Goal: Complete application form

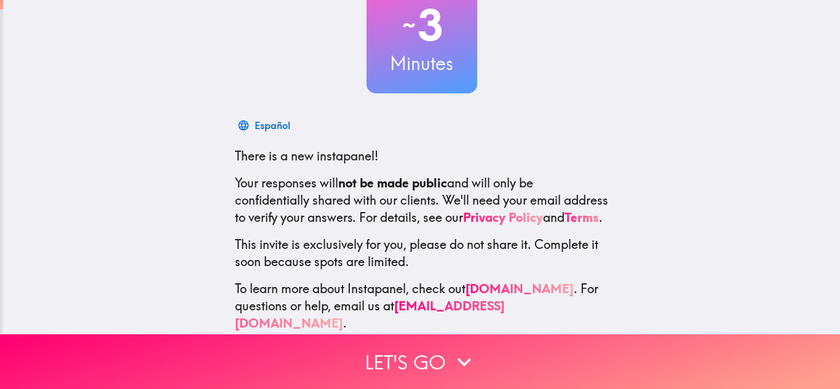
scroll to position [113, 0]
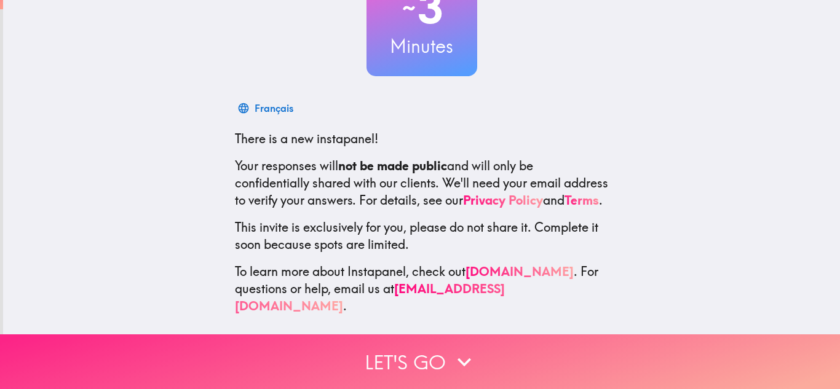
click at [399, 362] on button "Let's go" at bounding box center [420, 362] width 840 height 55
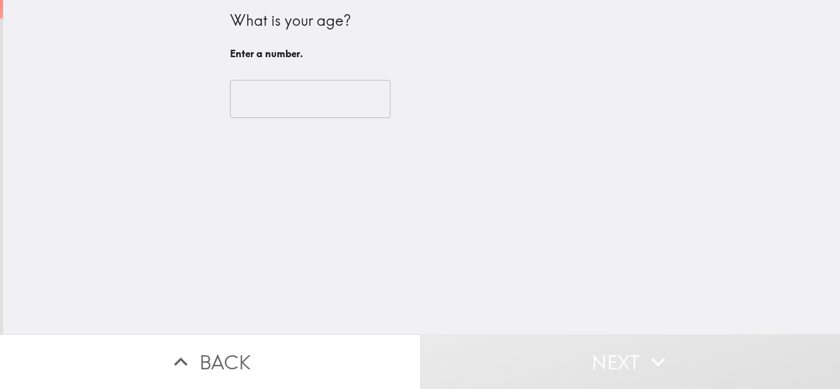
click at [347, 80] on input "number" at bounding box center [310, 99] width 161 height 38
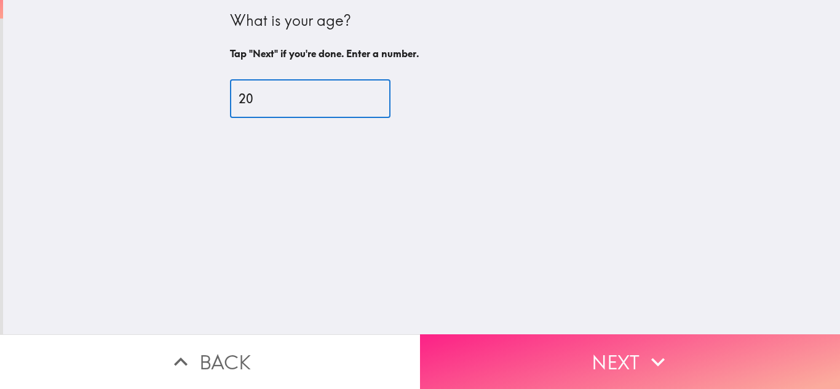
type input "20"
click at [597, 360] on button "Next" at bounding box center [630, 362] width 420 height 55
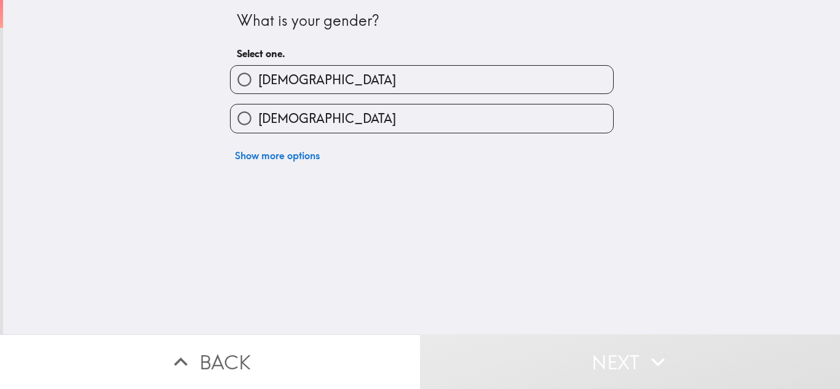
click at [255, 121] on input "[DEMOGRAPHIC_DATA]" at bounding box center [245, 119] width 28 height 28
radio input "true"
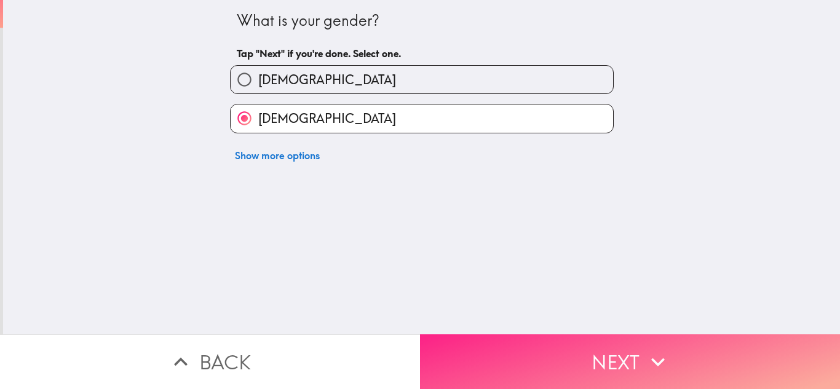
click at [612, 369] on button "Next" at bounding box center [630, 362] width 420 height 55
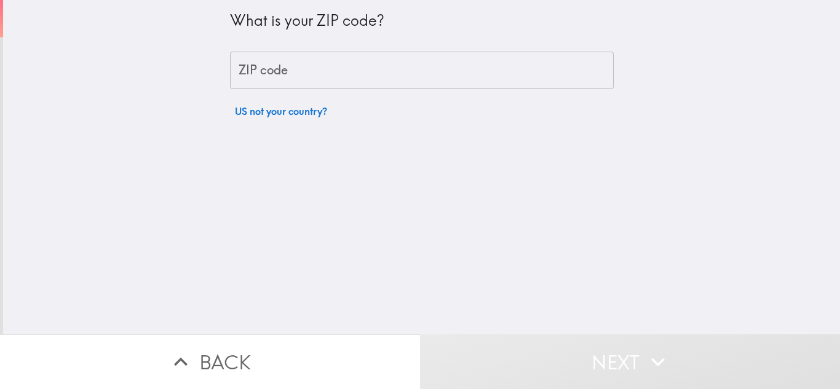
click at [512, 69] on input "ZIP code" at bounding box center [422, 71] width 384 height 38
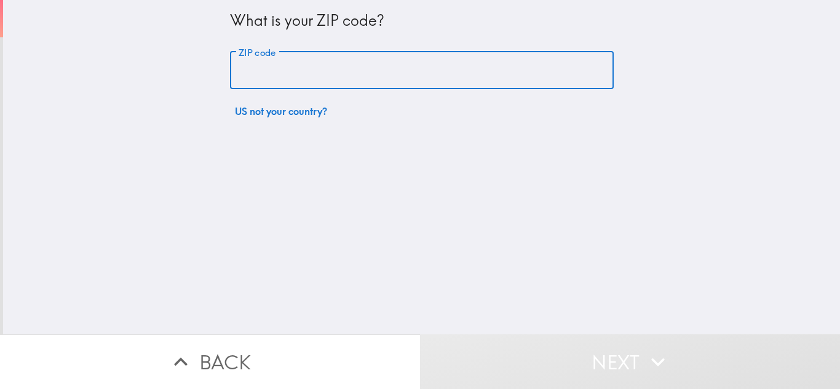
type input "75701"
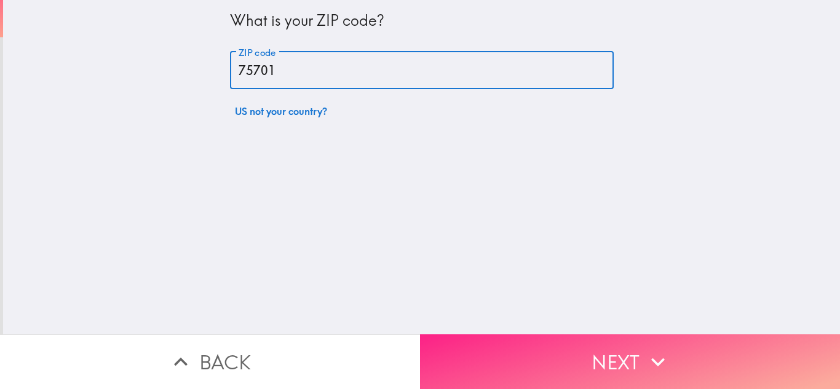
click at [625, 365] on button "Next" at bounding box center [630, 362] width 420 height 55
